Goal: Register for event/course

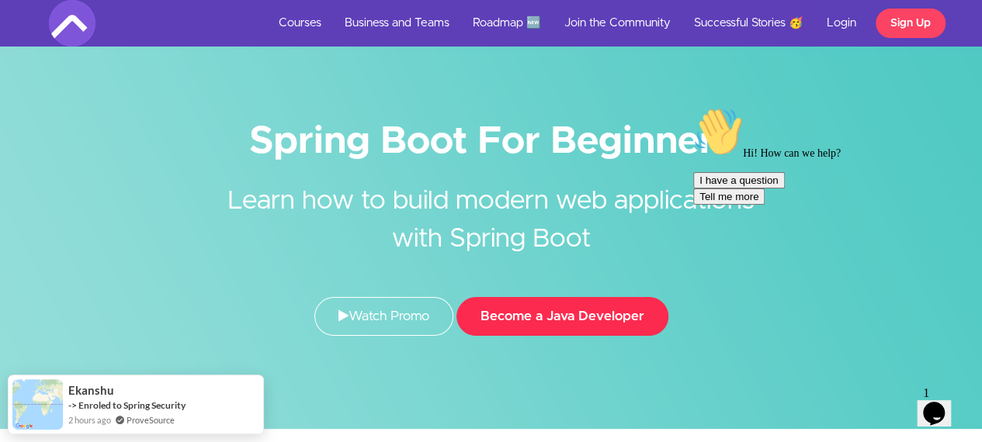
click at [490, 316] on button "Become a Java Developer" at bounding box center [562, 316] width 212 height 39
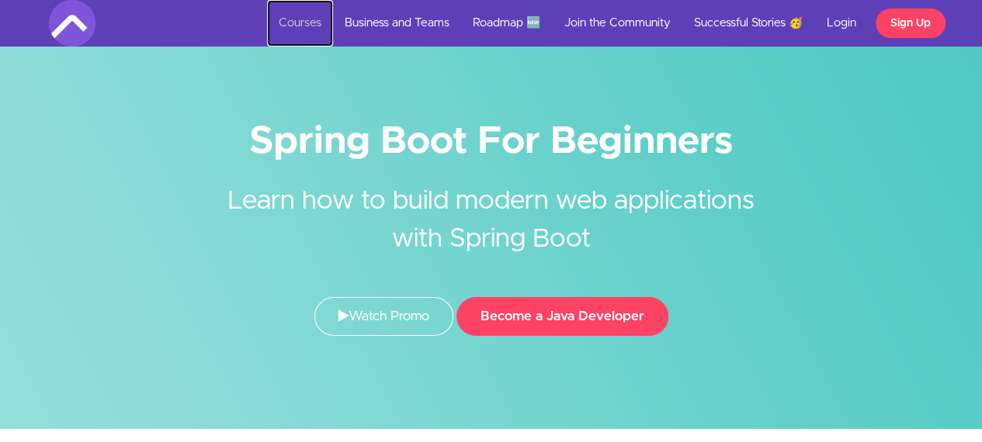
click at [283, 20] on link "Courses" at bounding box center [300, 23] width 66 height 47
